Goal: Task Accomplishment & Management: Complete application form

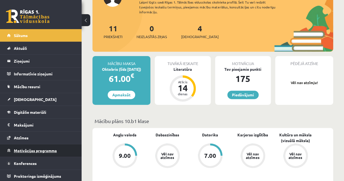
scroll to position [54, 0]
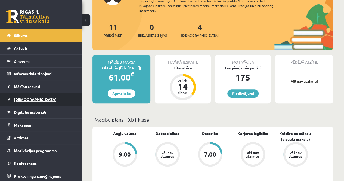
click at [26, 98] on span "[DEMOGRAPHIC_DATA]" at bounding box center [35, 99] width 43 height 5
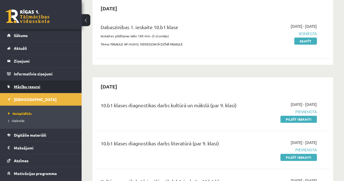
click at [24, 82] on link "Mācību resursi" at bounding box center [41, 86] width 68 height 12
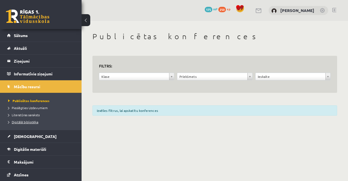
click at [25, 120] on span "Digitālā bibliotēka" at bounding box center [23, 122] width 30 height 4
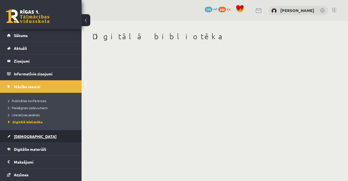
click at [22, 137] on span "[DEMOGRAPHIC_DATA]" at bounding box center [35, 136] width 43 height 5
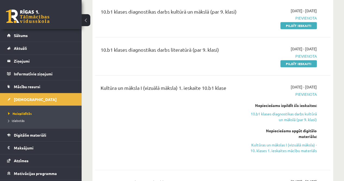
scroll to position [163, 0]
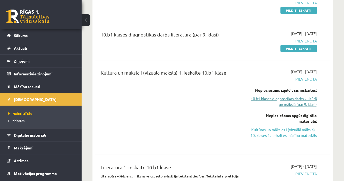
click at [288, 104] on link "10.b1 klases diagnostikas darbs kultūrā un mākslā (par 9. klasi)" at bounding box center [283, 101] width 67 height 11
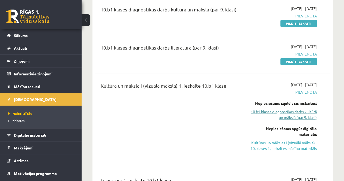
click at [291, 117] on link "10.b1 klases diagnostikas darbs kultūrā un mākslā (par 9. klasi)" at bounding box center [283, 114] width 67 height 11
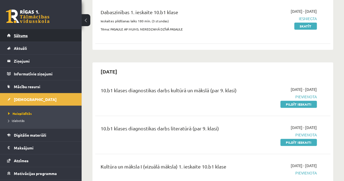
scroll to position [68, 0]
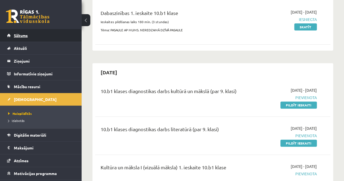
click at [18, 34] on span "Sākums" at bounding box center [21, 35] width 14 height 5
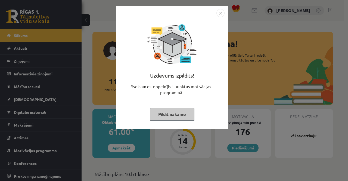
click at [169, 113] on button "Pildīt nākamo" at bounding box center [172, 114] width 45 height 12
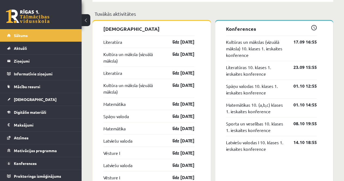
scroll to position [489, 0]
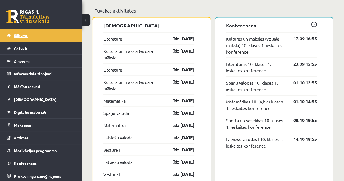
click at [23, 38] on link "Sākums" at bounding box center [41, 35] width 68 height 12
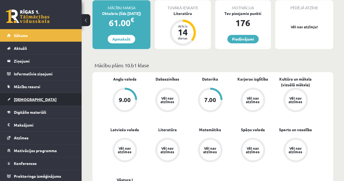
click at [32, 102] on link "[DEMOGRAPHIC_DATA]" at bounding box center [41, 99] width 68 height 12
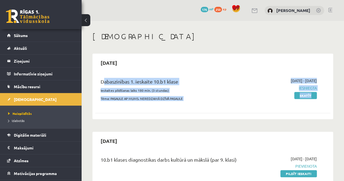
drag, startPoint x: 98, startPoint y: 74, endPoint x: 263, endPoint y: 114, distance: 170.1
click at [263, 114] on div "Dabaszinības 1. ieskaite 10.b1 klase Ieskaites pildīšanas laiks 180 min. (3 stu…" at bounding box center [212, 94] width 235 height 44
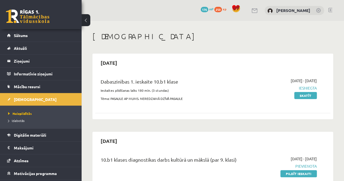
click at [235, 65] on div "2025-09-15" at bounding box center [212, 62] width 235 height 13
click at [249, 74] on div "2025-09-15 Dabaszinības 1. ieskaite 10.b1 klase Ieskaites pildīšanas laiks 180 …" at bounding box center [212, 86] width 240 height 65
drag, startPoint x: 98, startPoint y: 79, endPoint x: 132, endPoint y: 83, distance: 34.2
click at [132, 83] on div "Dabaszinības 1. ieskaite 10.b1 klase Ieskaites pildīšanas laiks 180 min. (3 stu…" at bounding box center [170, 91] width 149 height 26
click at [196, 112] on div "Dabaszinības 1. ieskaite 10.b1 klase Ieskaites pildīšanas laiks 180 min. (3 stu…" at bounding box center [212, 94] width 235 height 44
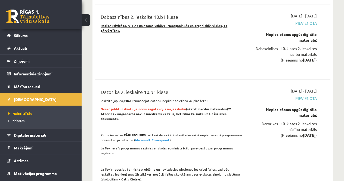
scroll to position [1223, 0]
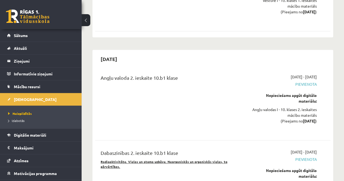
click at [28, 124] on ul "Neizpildītās Izlabotās" at bounding box center [41, 116] width 82 height 23
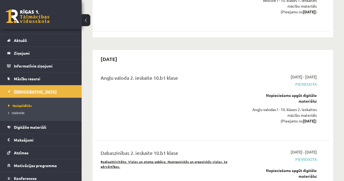
scroll to position [0, 0]
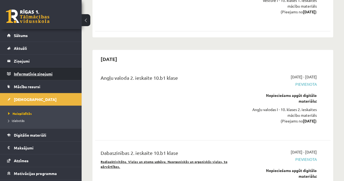
click at [35, 76] on legend "Informatīvie ziņojumi 0" at bounding box center [44, 73] width 61 height 12
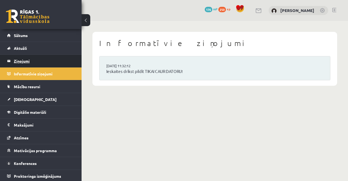
click at [28, 57] on legend "Ziņojumi 0" at bounding box center [44, 61] width 61 height 12
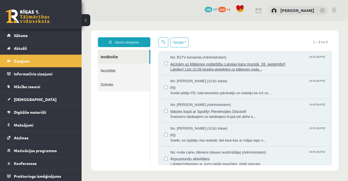
click at [248, 66] on div "Aicinām uz klātienes nodarbību Latvijas kara muzejā, 26. septembrī! Labdien! Lī…" at bounding box center [248, 66] width 156 height 12
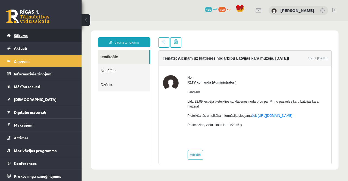
click at [30, 34] on link "Sākums" at bounding box center [41, 35] width 68 height 12
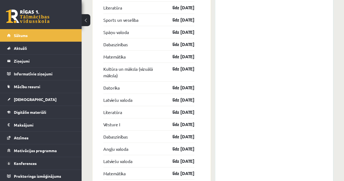
scroll to position [835, 0]
